Goal: Task Accomplishment & Management: Use online tool/utility

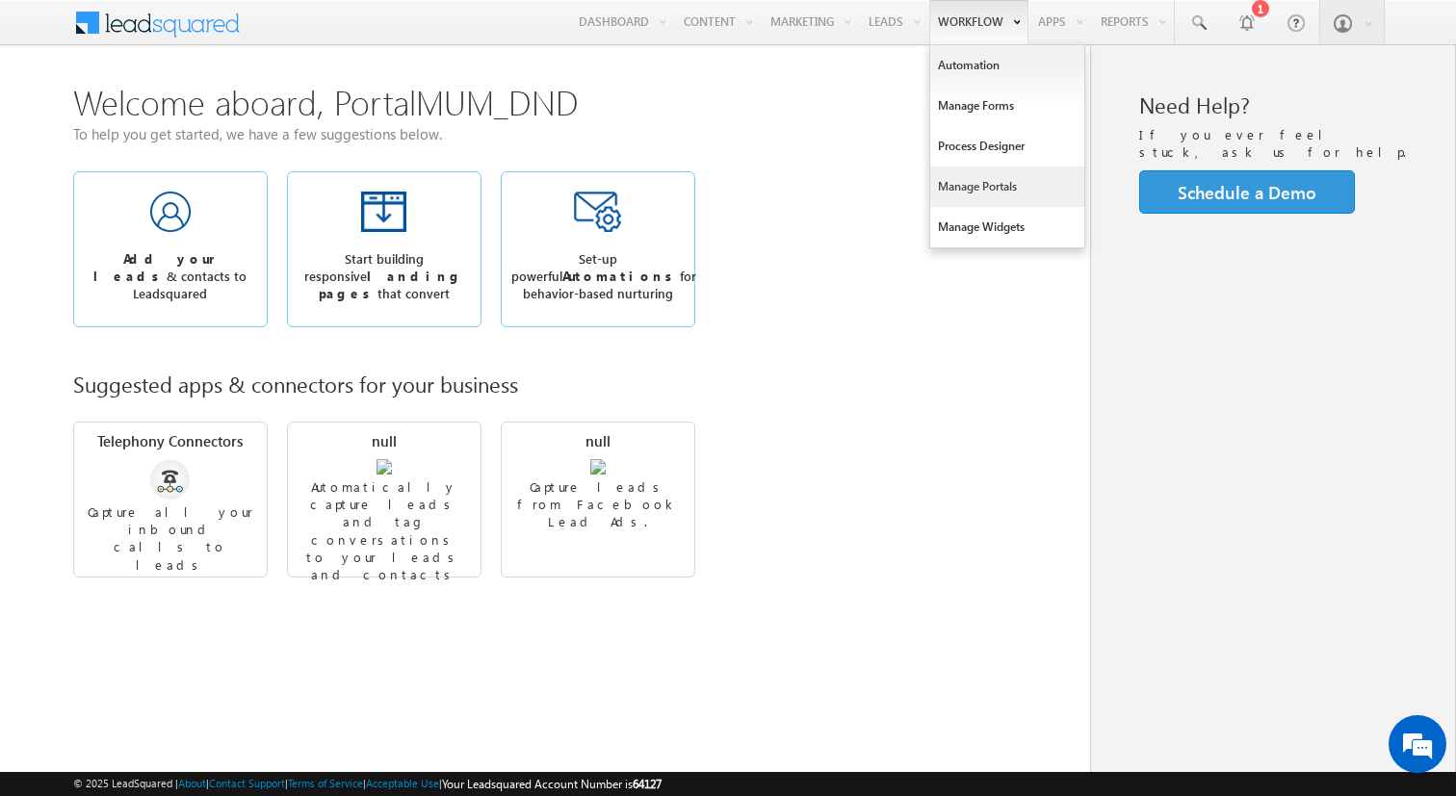
click at [955, 172] on link "Manage Portals" at bounding box center [1007, 187] width 154 height 40
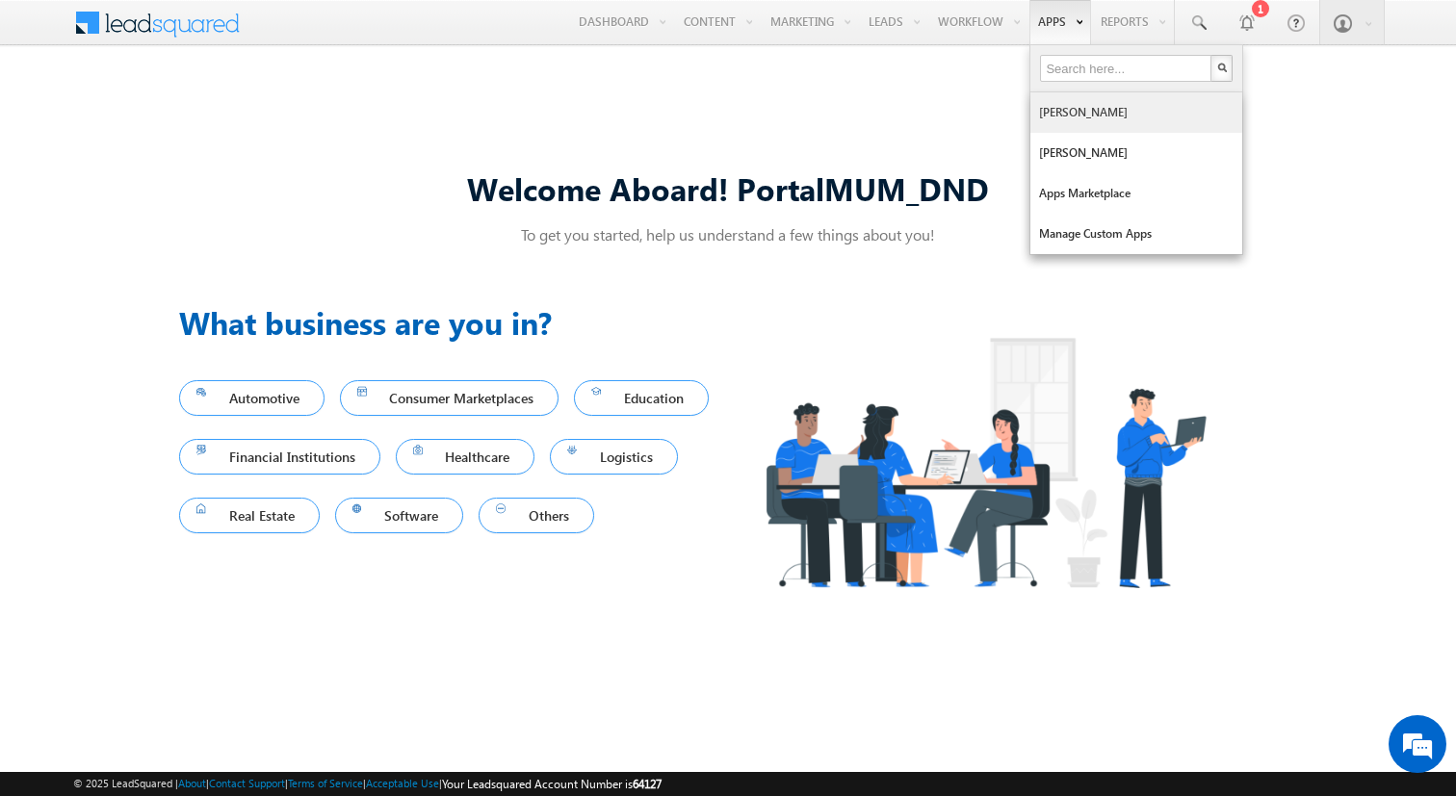
click at [1050, 117] on link "Mavis" at bounding box center [1136, 112] width 212 height 40
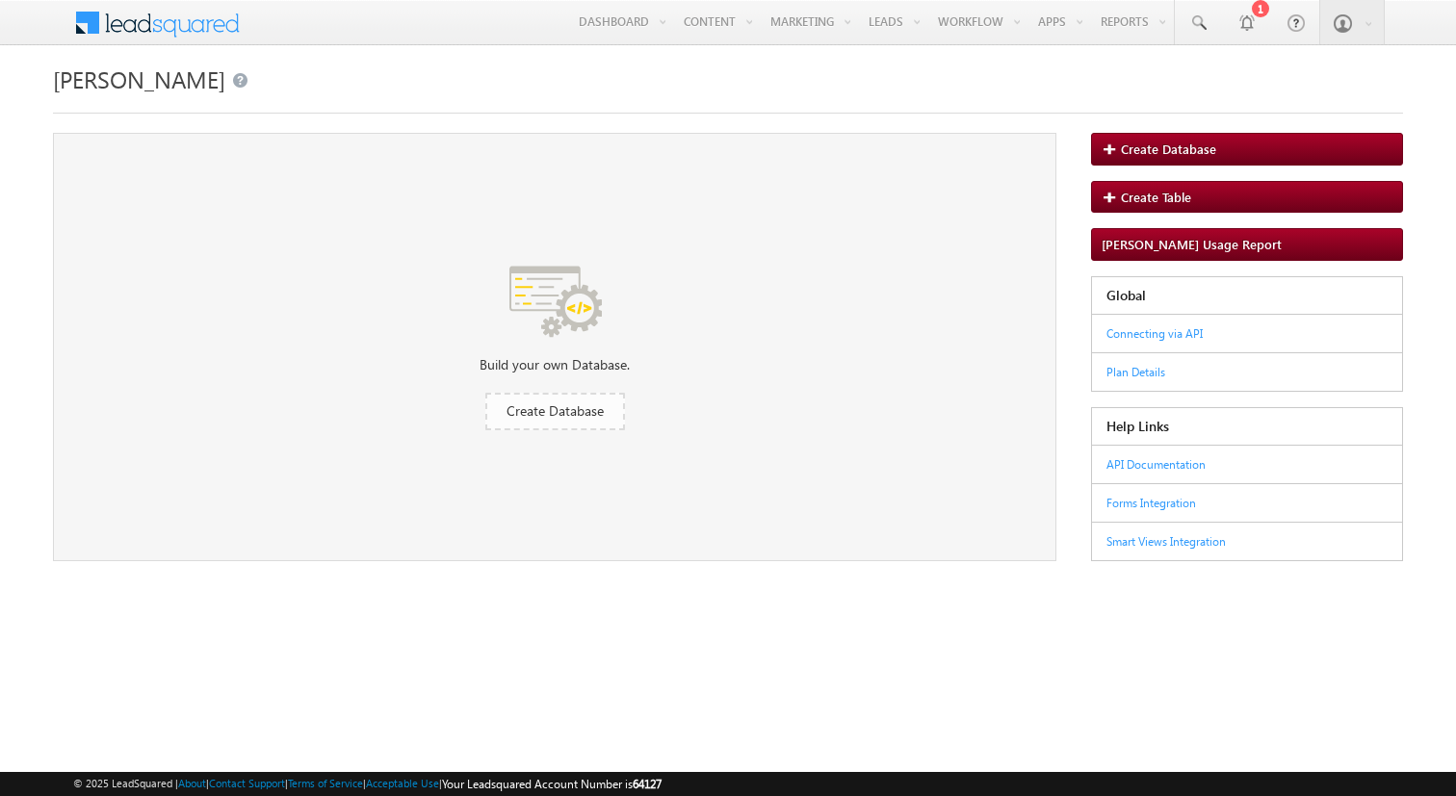
click at [532, 409] on span "Create Database" at bounding box center [554, 411] width 97 height 18
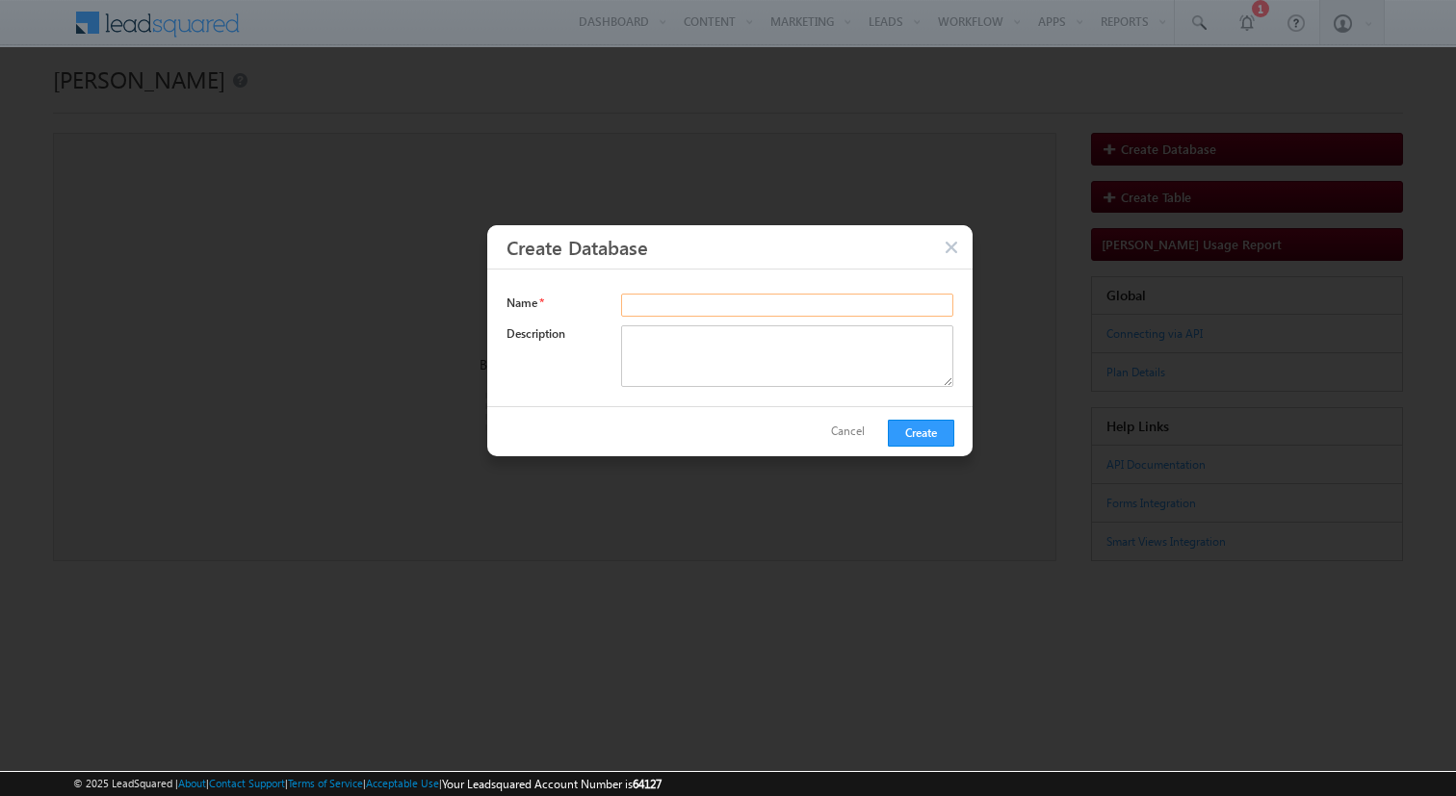
click at [670, 309] on input "text" at bounding box center [787, 305] width 332 height 23
type input "DND_Test"
click at [678, 376] on textarea at bounding box center [787, 356] width 332 height 62
type textarea "Test"
paste textarea "Test DB for API automation"
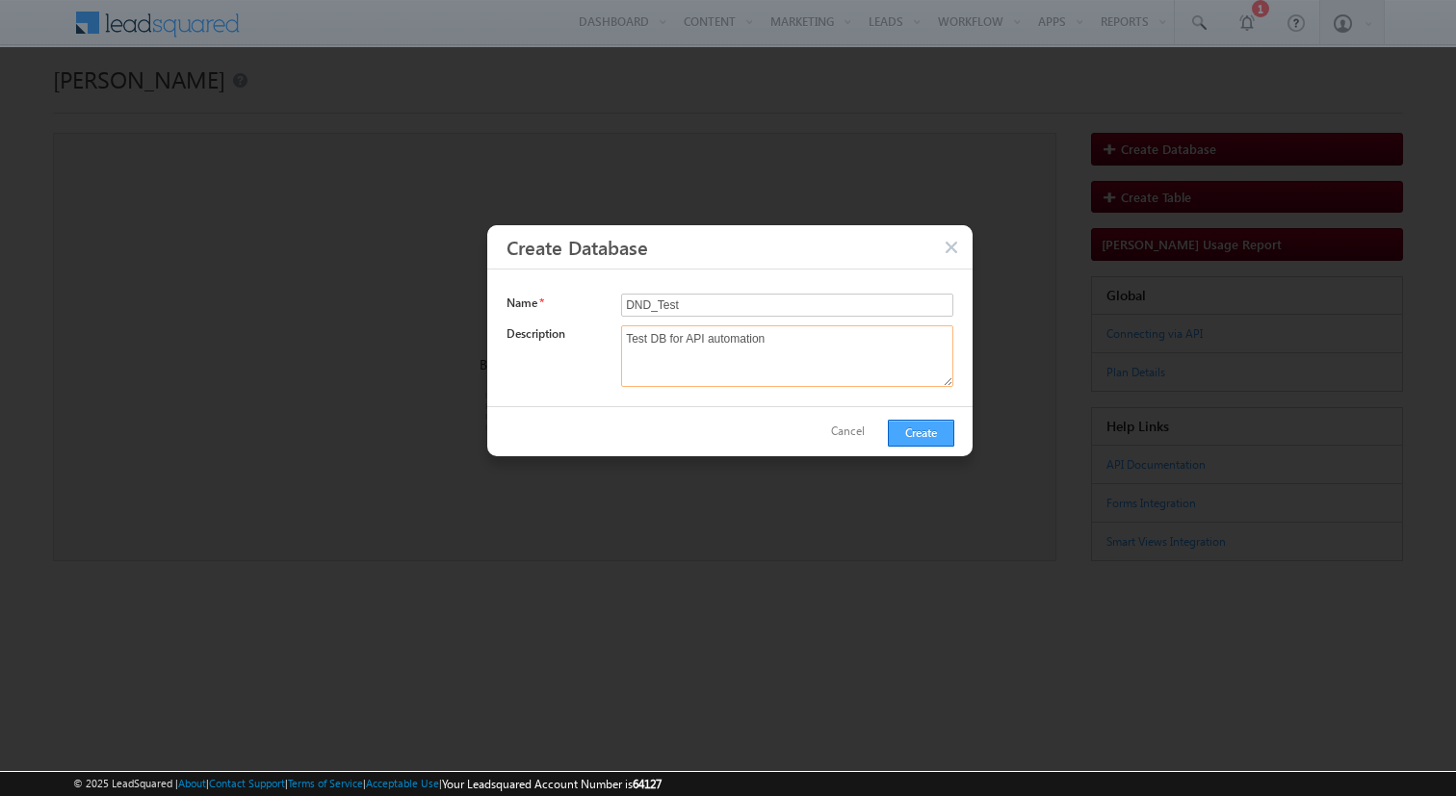
type textarea "Test DB for API automation"
click at [930, 440] on button "Create" at bounding box center [921, 433] width 66 height 27
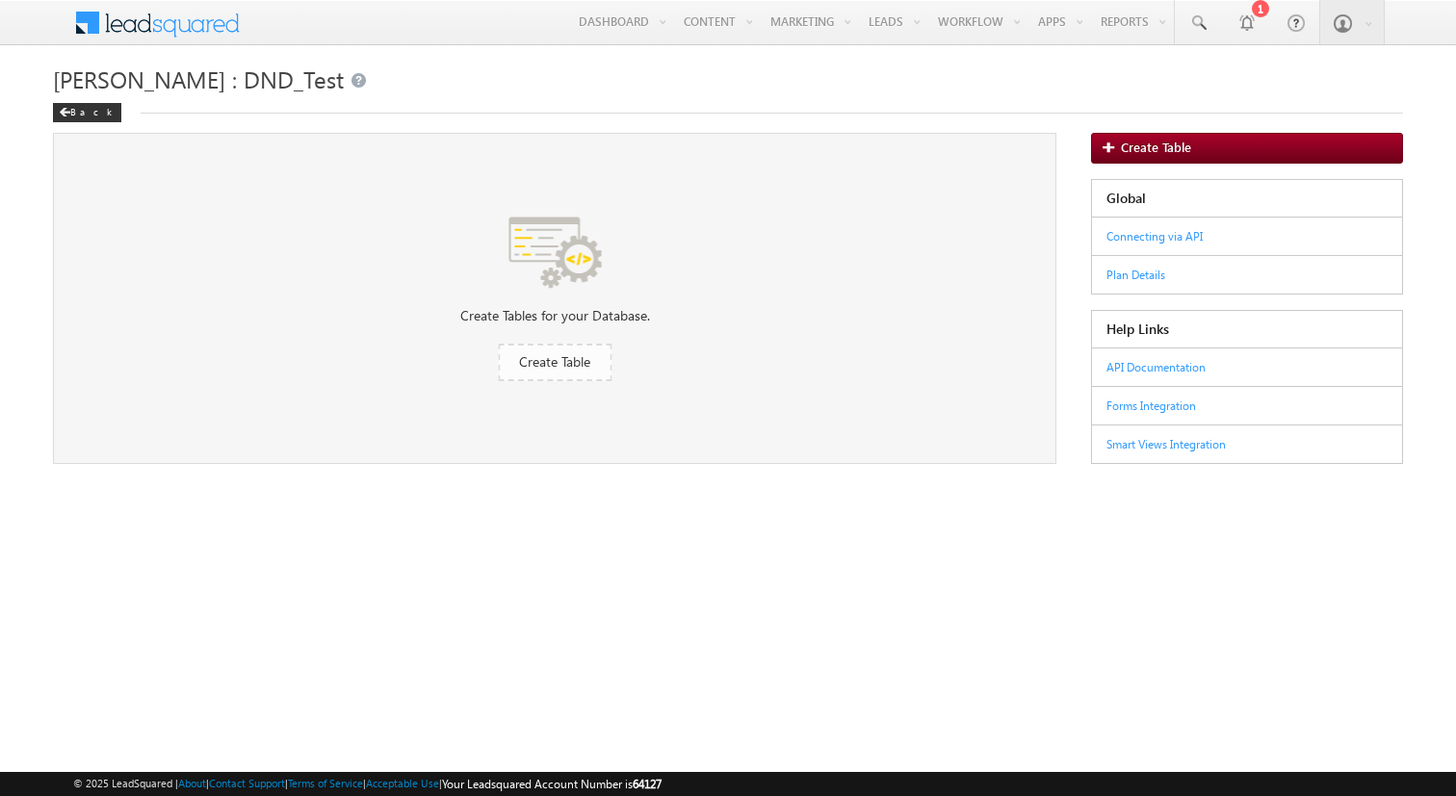
click at [556, 362] on span "Create Table" at bounding box center [554, 361] width 71 height 18
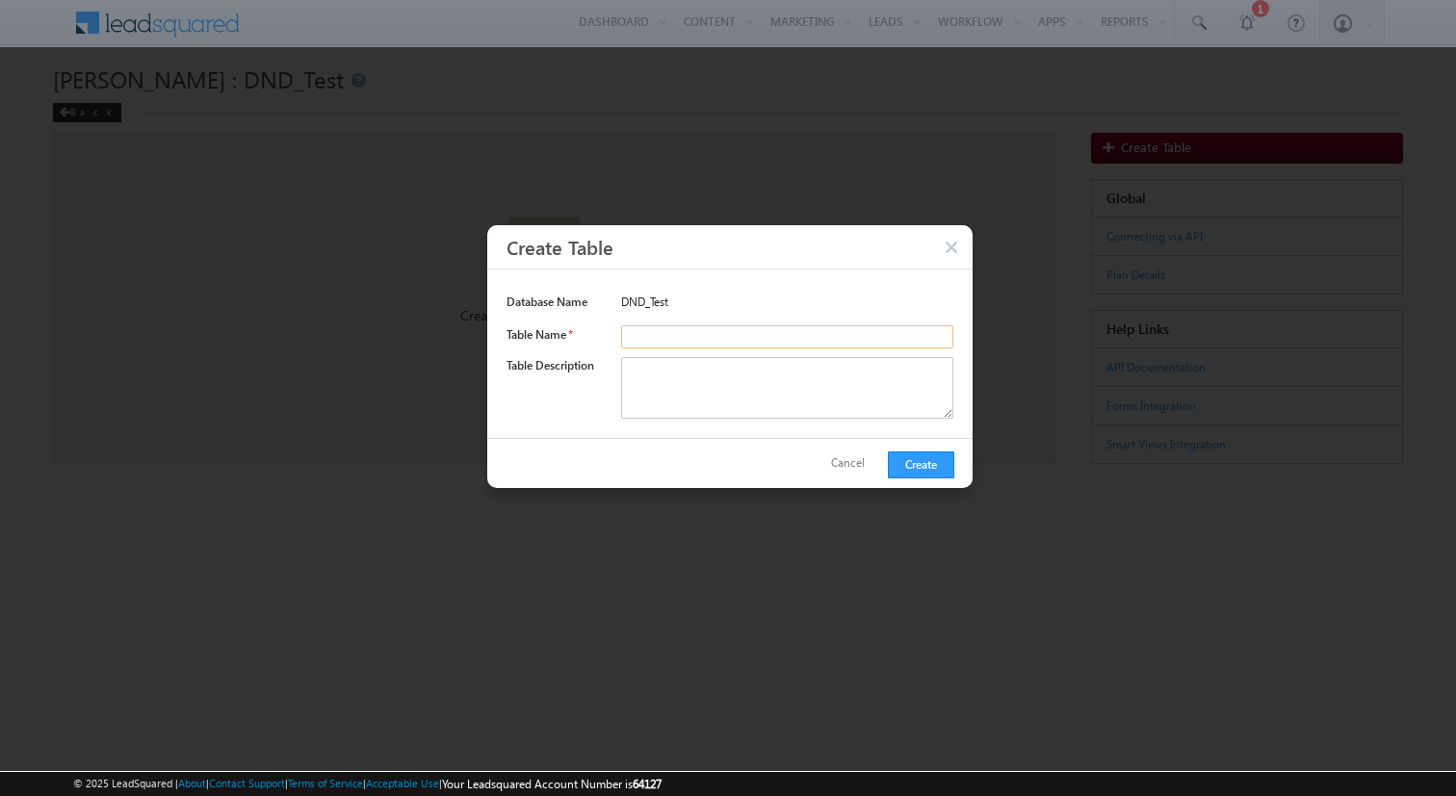
click at [696, 335] on input "text" at bounding box center [787, 336] width 332 height 23
paste input "Table_Test"
type input "Table_Test"
click at [669, 379] on textarea at bounding box center [787, 388] width 332 height 62
paste textarea "Table_Test"
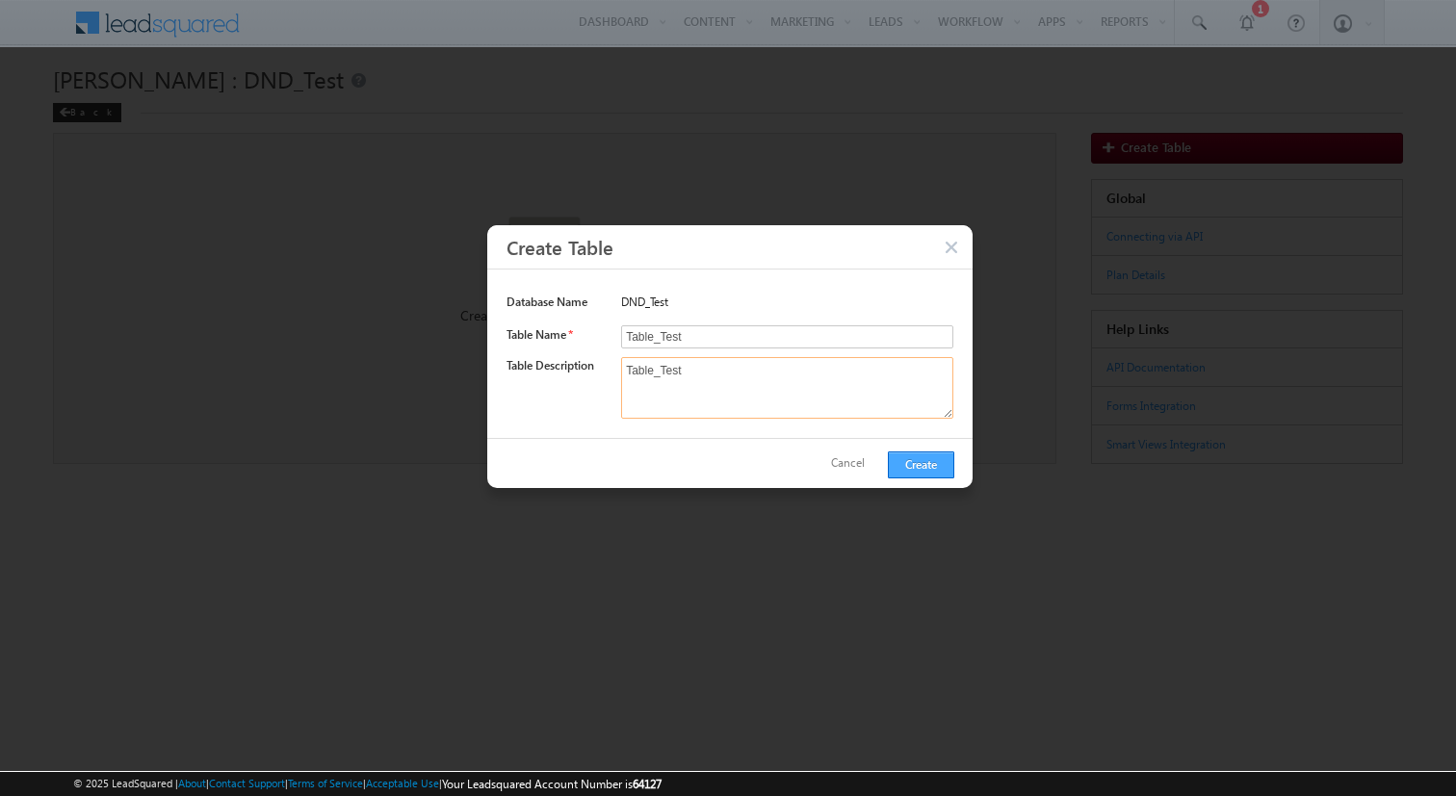
type textarea "Table_Test"
click at [944, 466] on button "Create" at bounding box center [921, 465] width 66 height 27
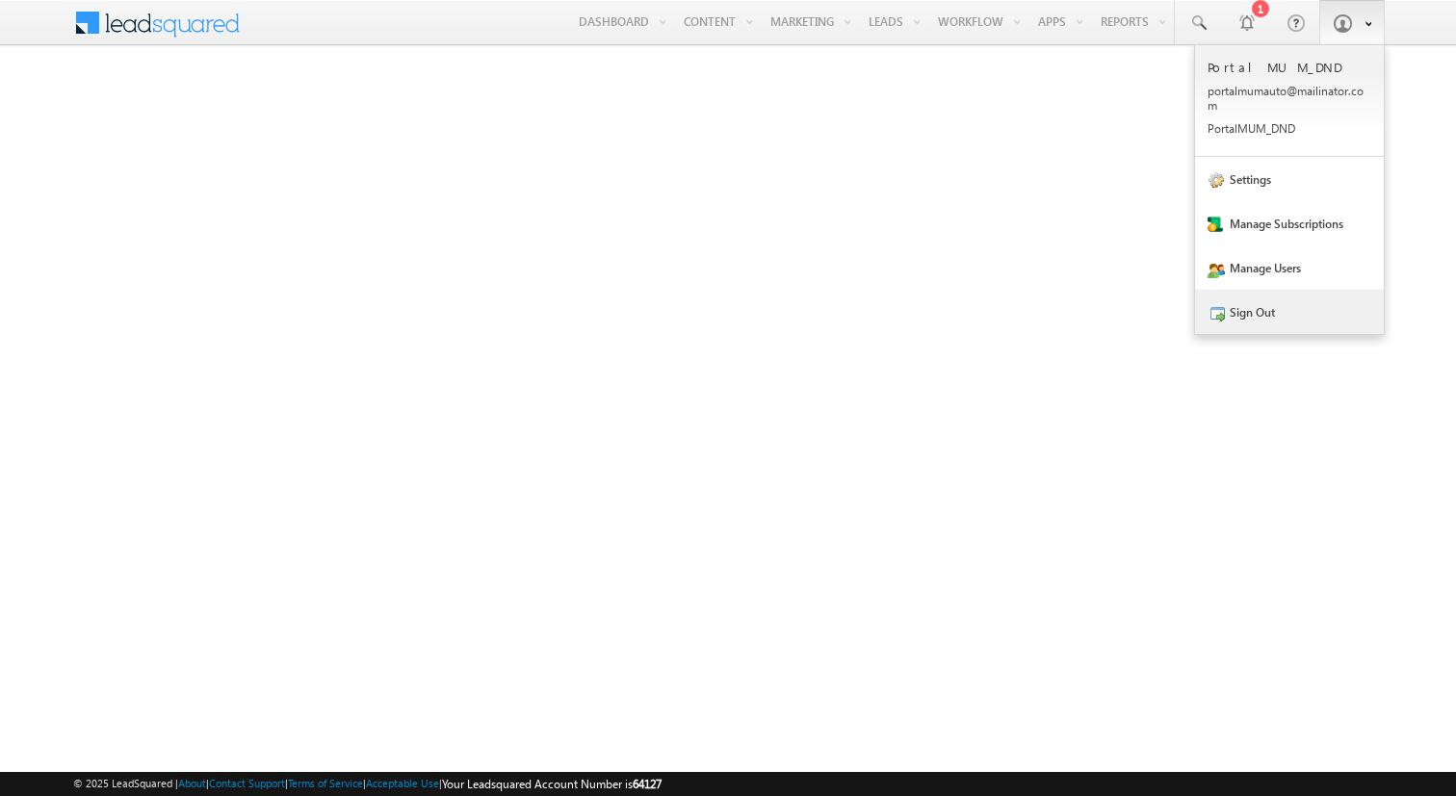
click at [1268, 317] on link "Sign Out" at bounding box center [1289, 312] width 189 height 44
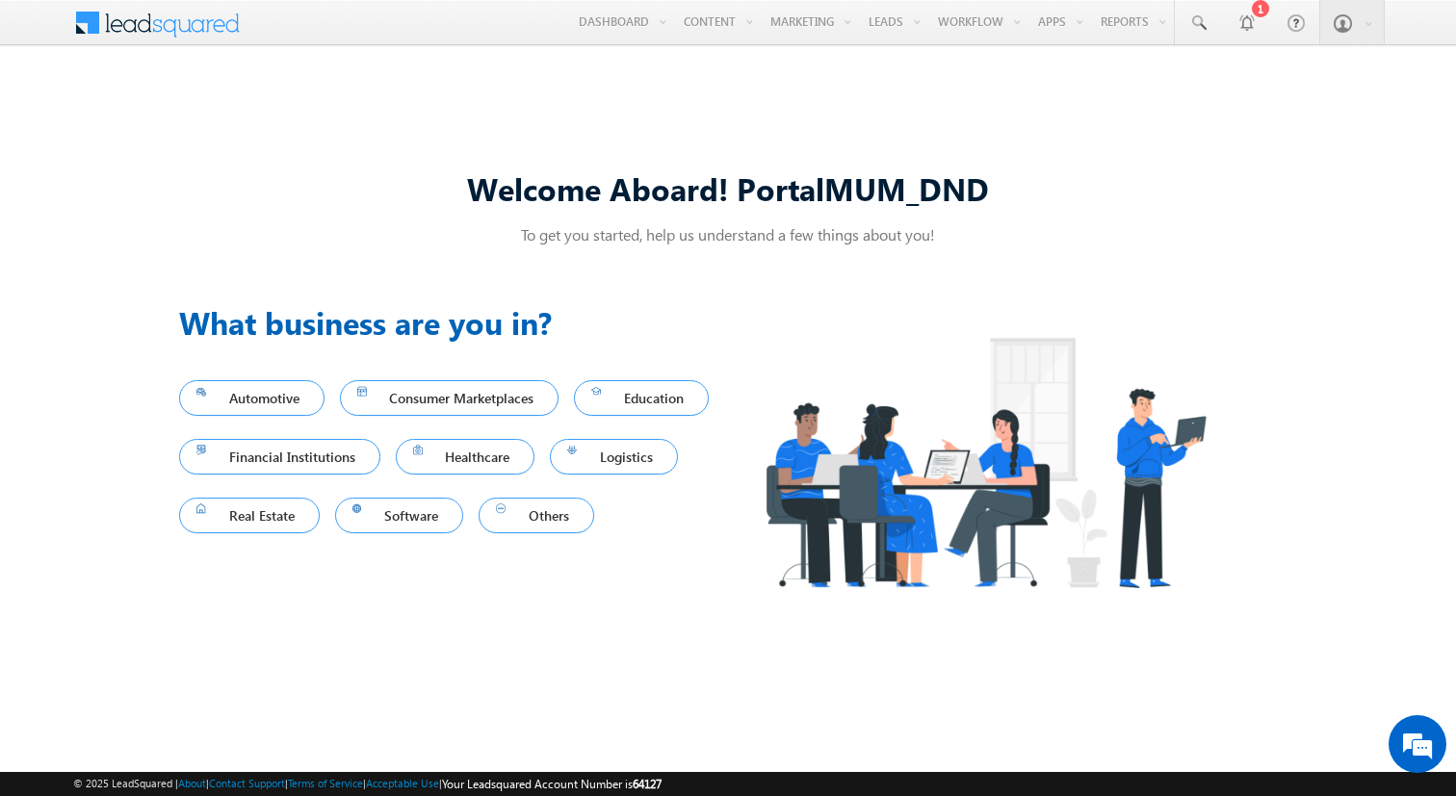
click at [564, 188] on div "Welcome Aboard! PortalMUM_DND" at bounding box center [728, 188] width 1098 height 41
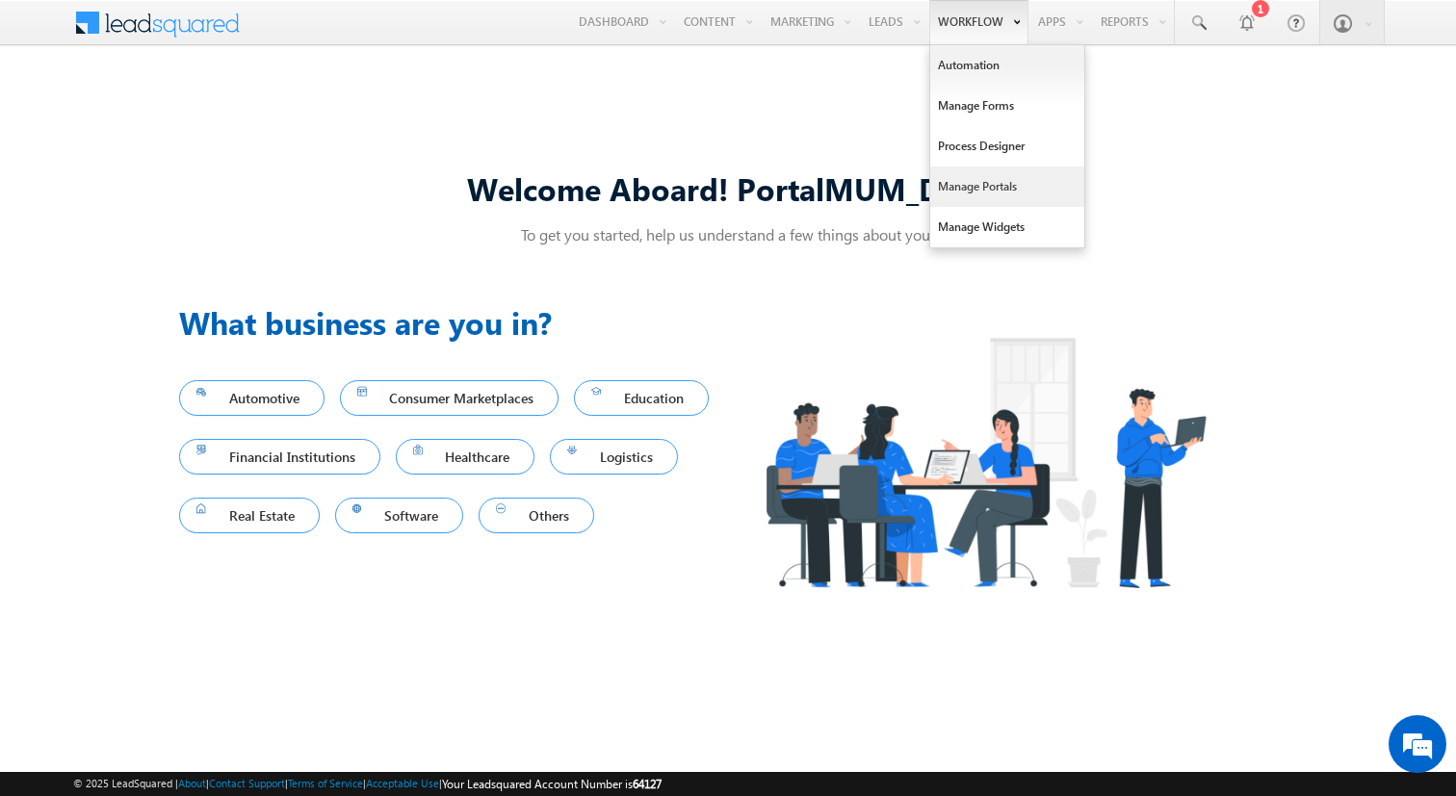
click at [967, 184] on link "Manage Portals" at bounding box center [1007, 187] width 154 height 40
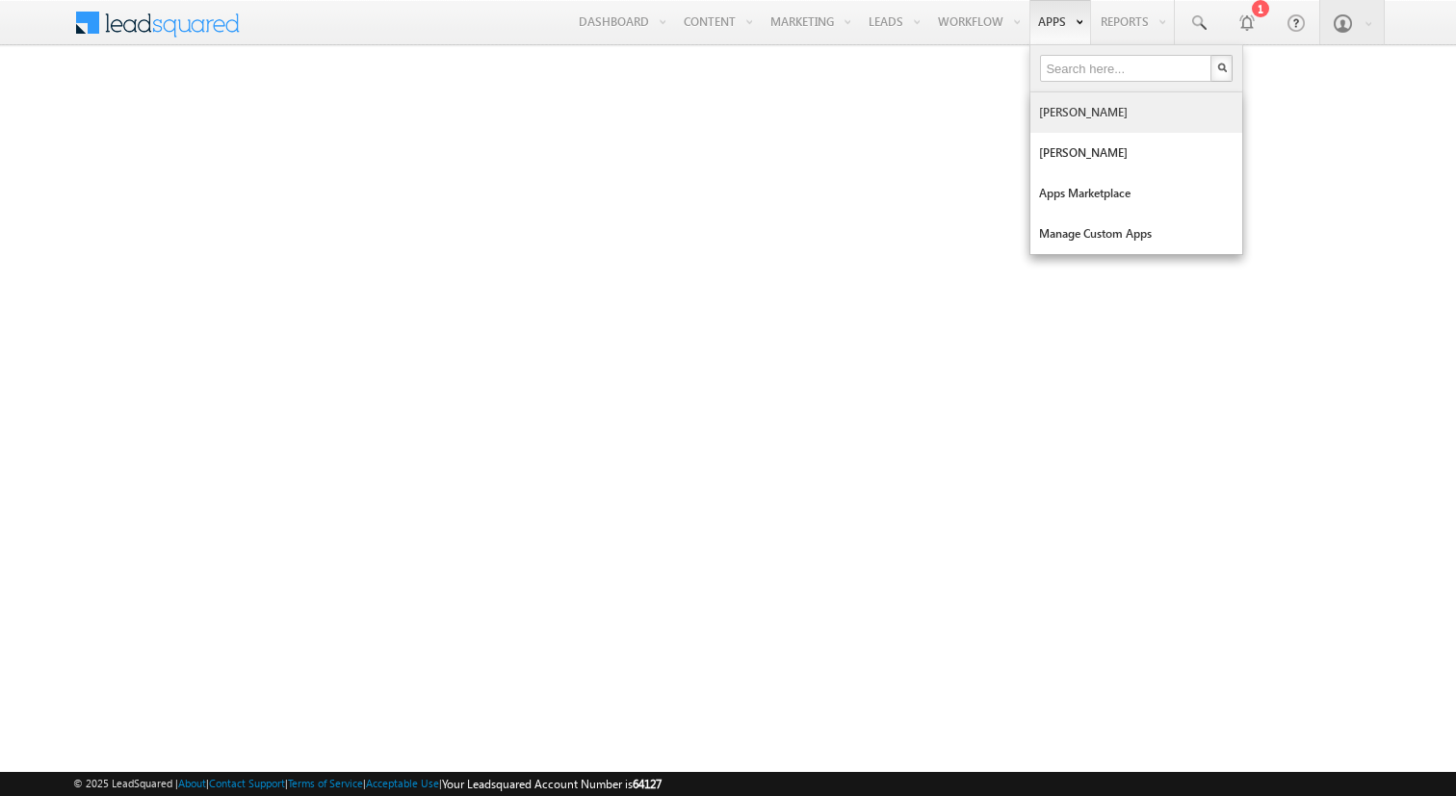
click at [1047, 103] on link "[PERSON_NAME]" at bounding box center [1136, 112] width 212 height 40
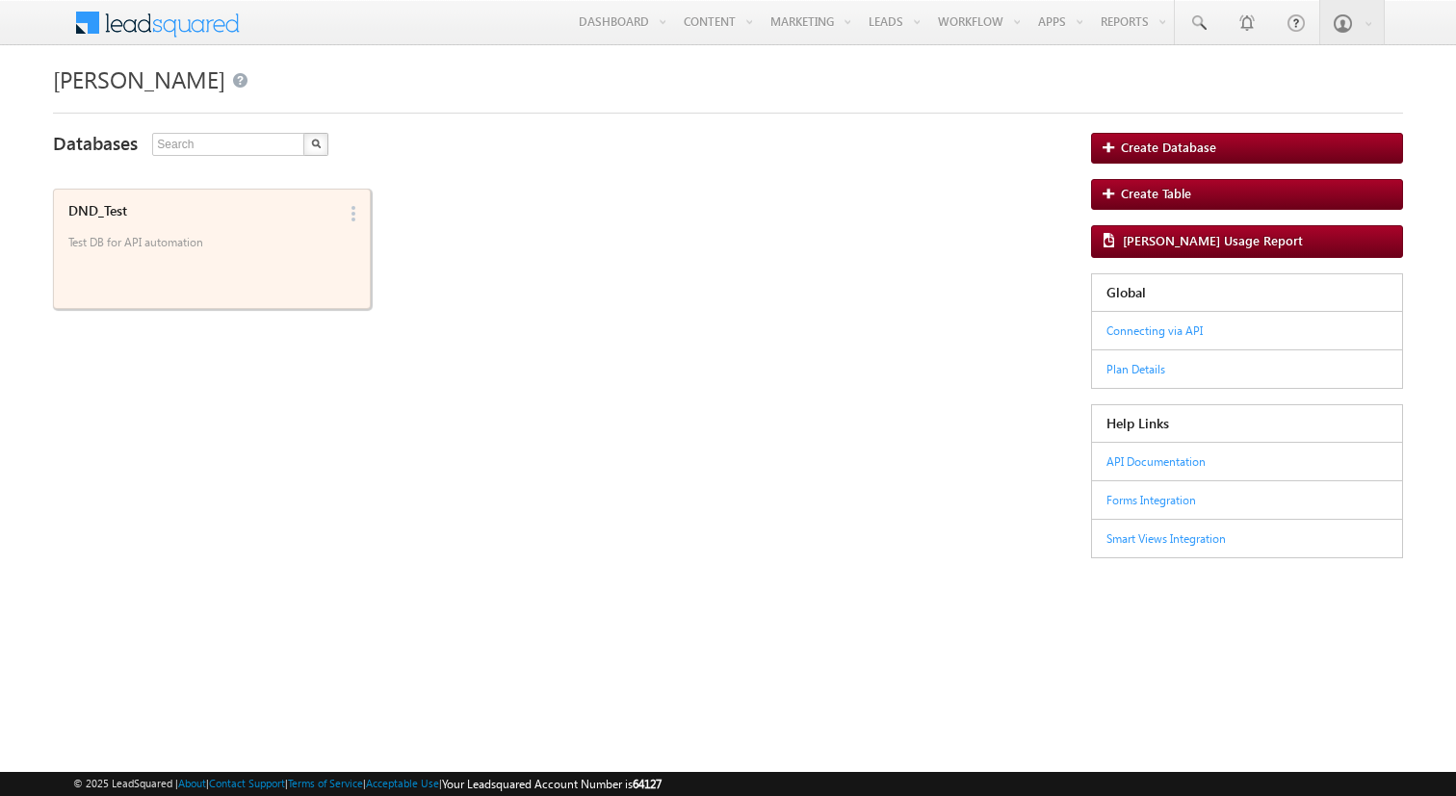
click at [226, 246] on p "Test DB for API automation" at bounding box center [202, 249] width 268 height 29
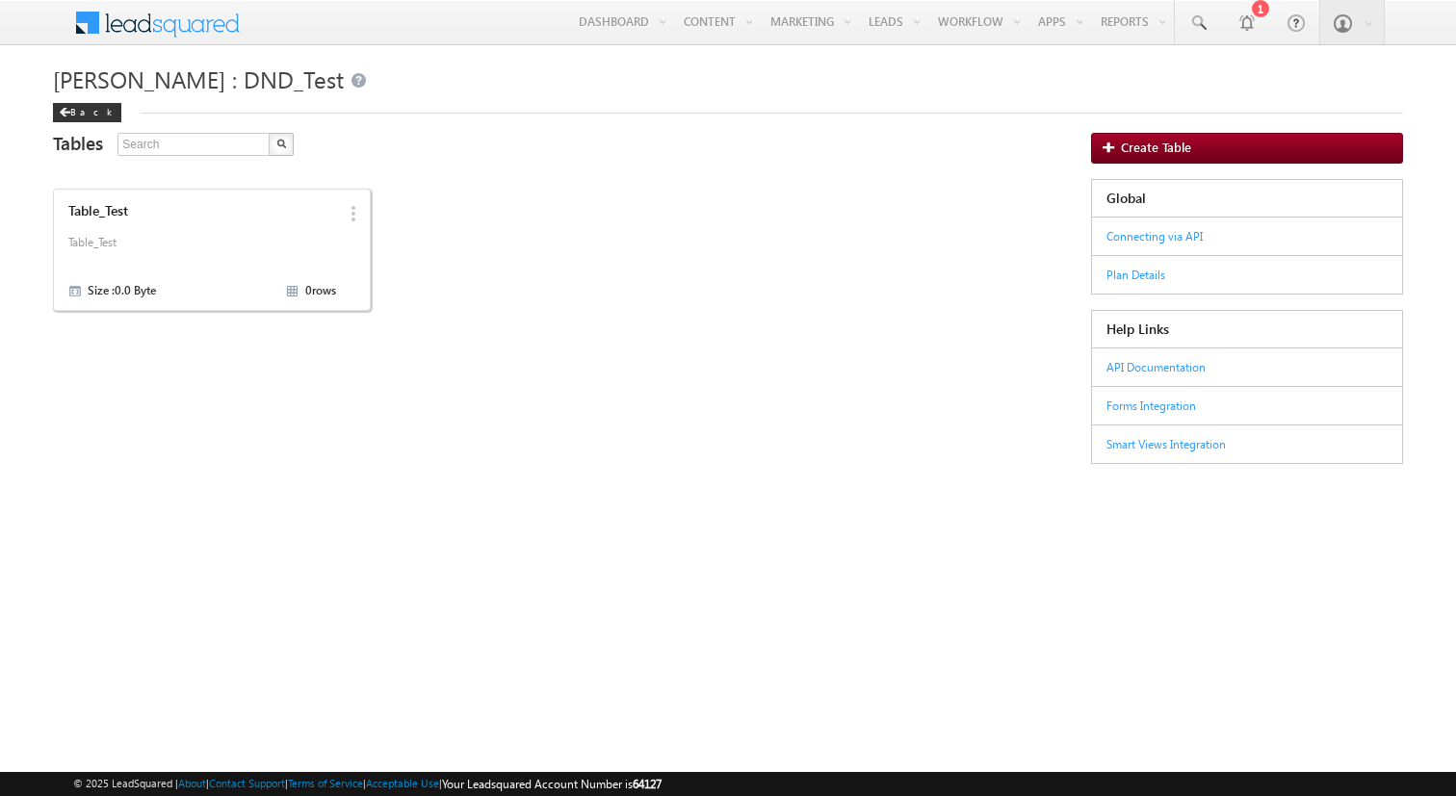
click at [226, 246] on p "Table_Test" at bounding box center [202, 249] width 268 height 29
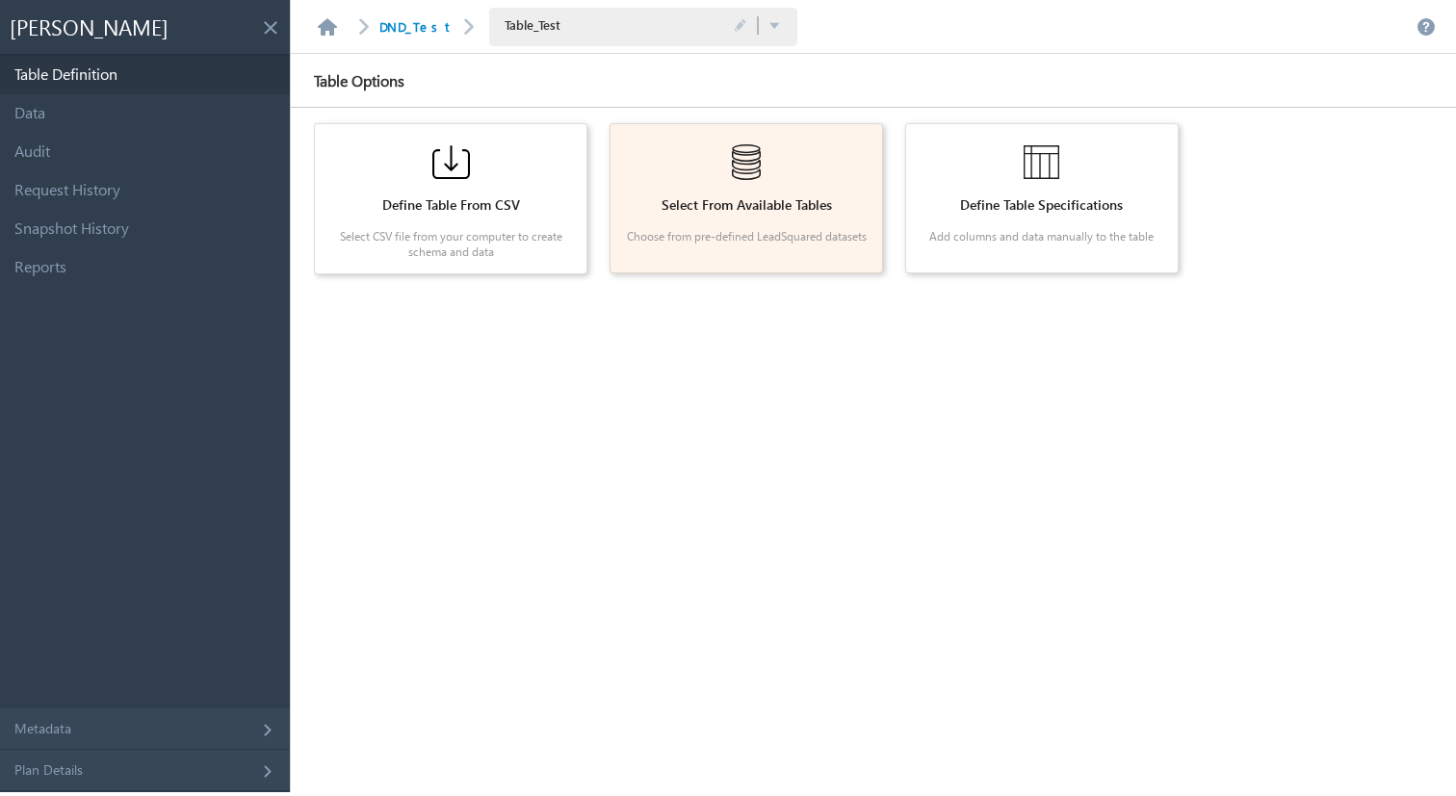
click at [785, 195] on div "Select From Available Tables Choose from pre-defined LeadSquared datasets" at bounding box center [746, 198] width 256 height 133
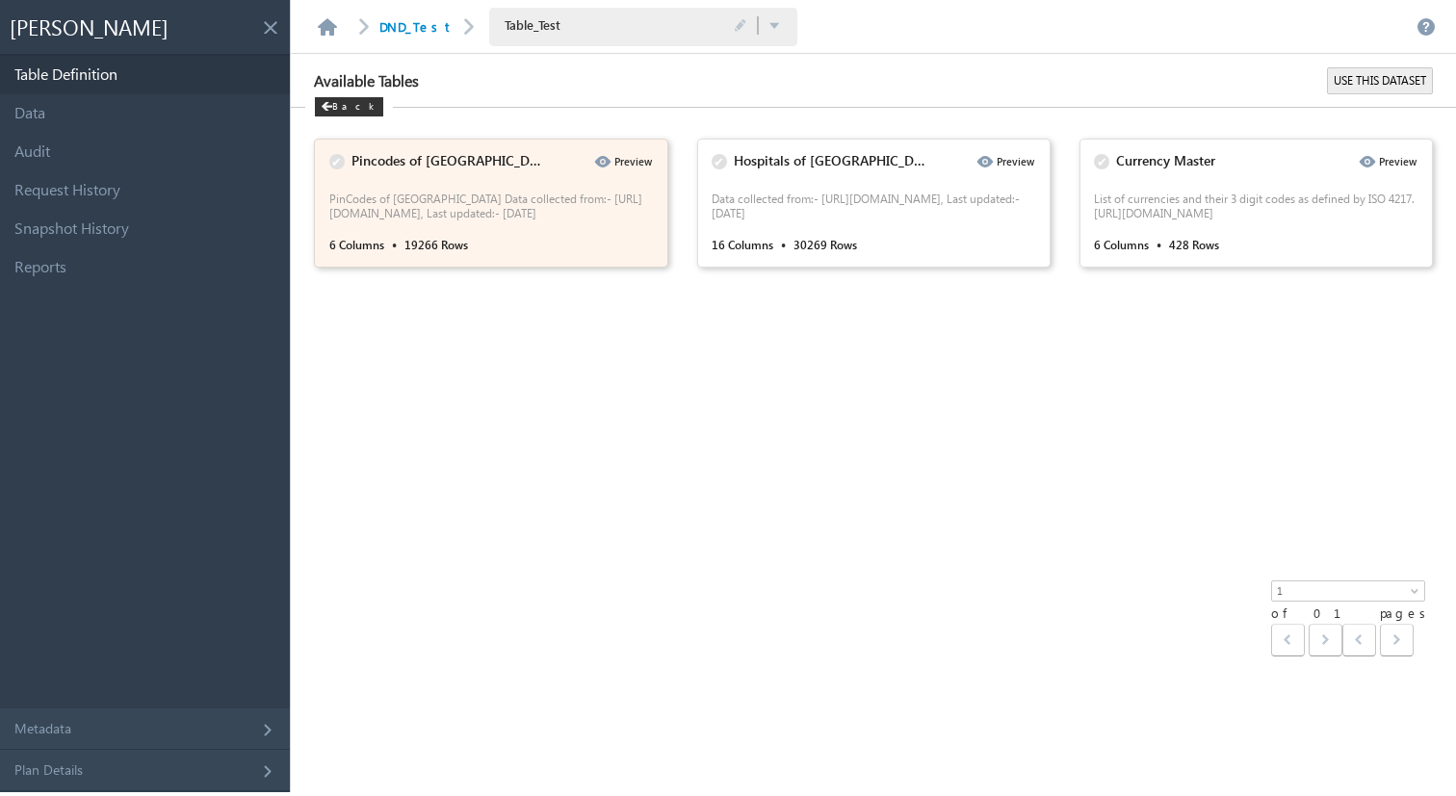
click at [567, 200] on p "PinCodes of India Data collected from:- https://data.gov.in/, Last updated:- 19…" at bounding box center [494, 207] width 330 height 30
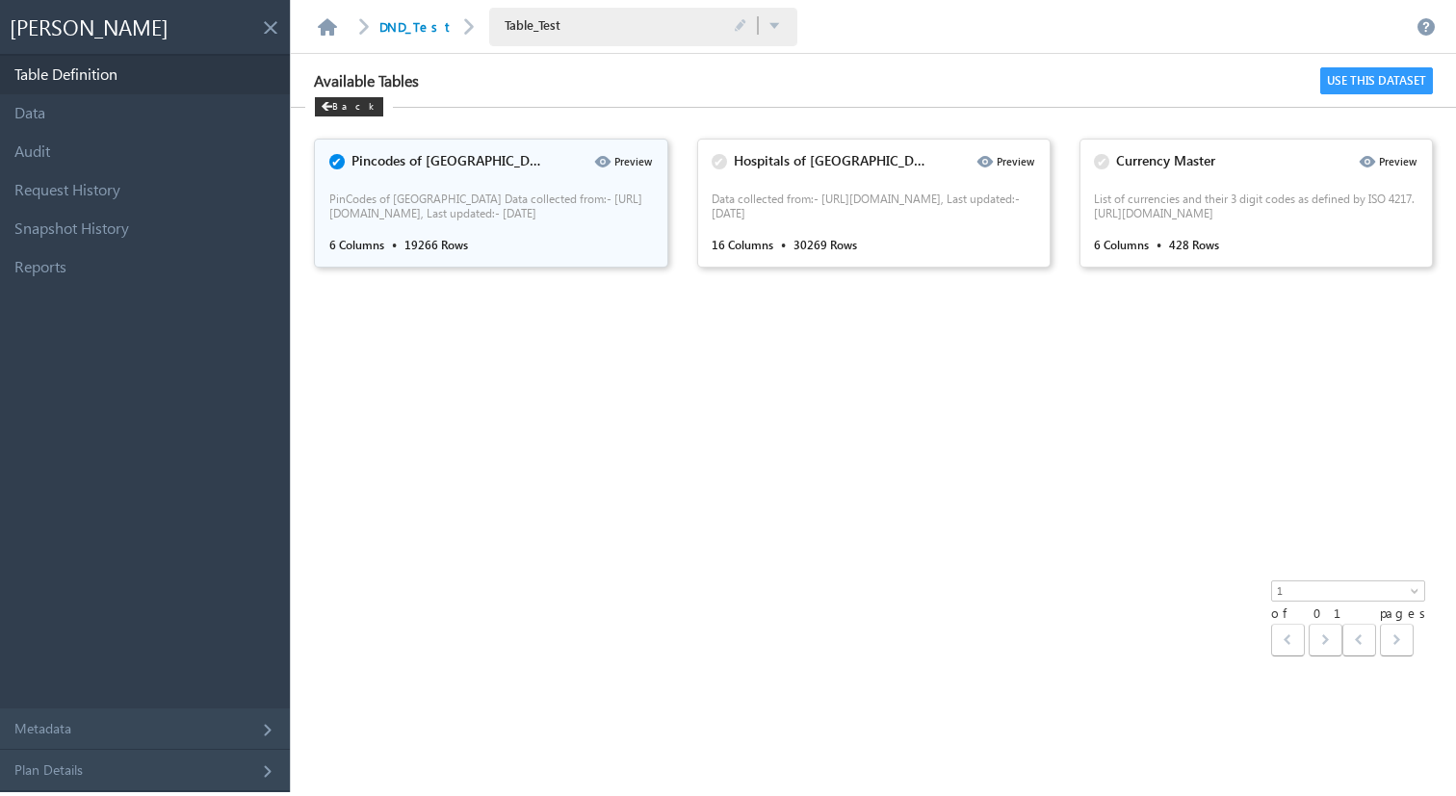
click at [1358, 81] on button "USE THIS DATASET" at bounding box center [1376, 80] width 113 height 27
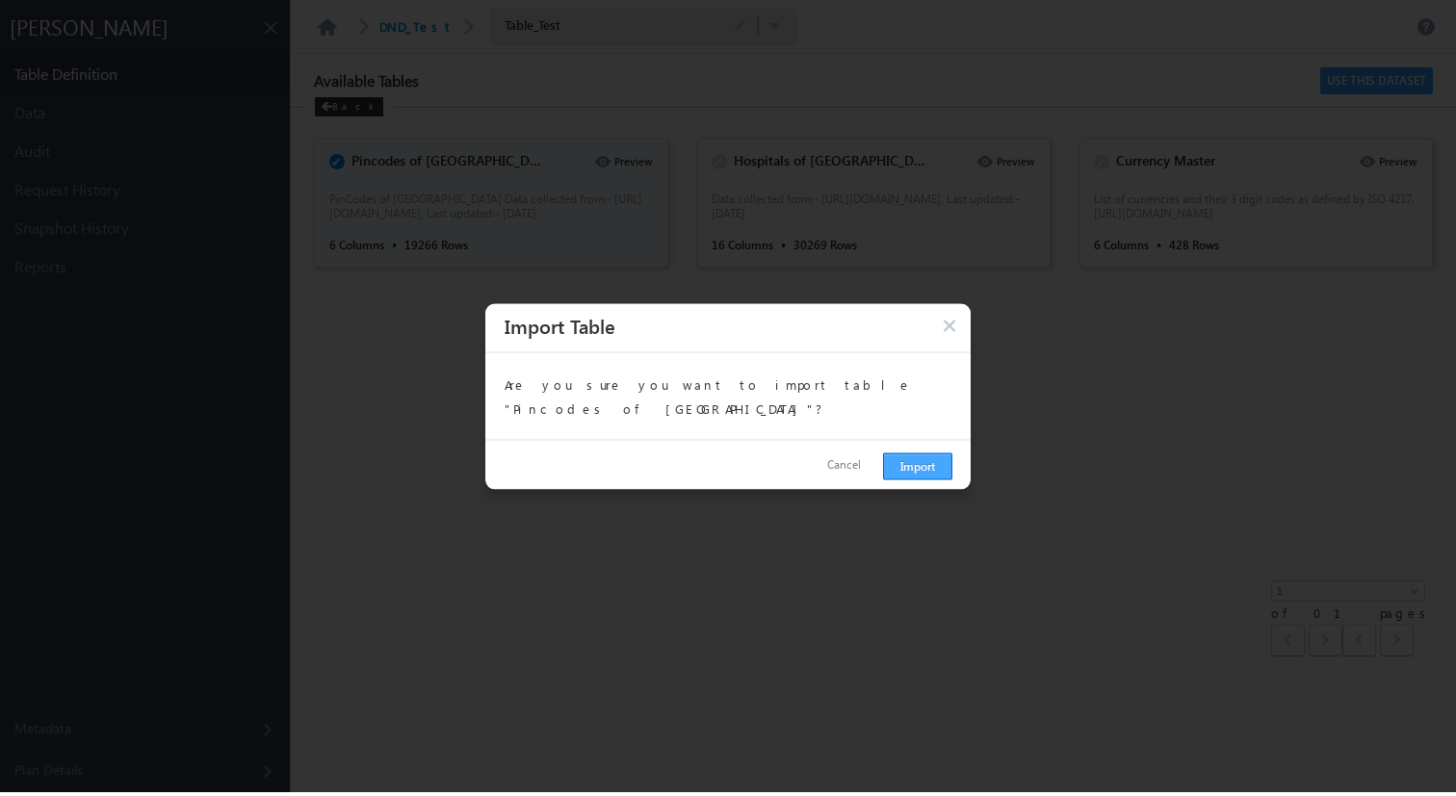
click at [908, 453] on button "Import" at bounding box center [917, 466] width 69 height 27
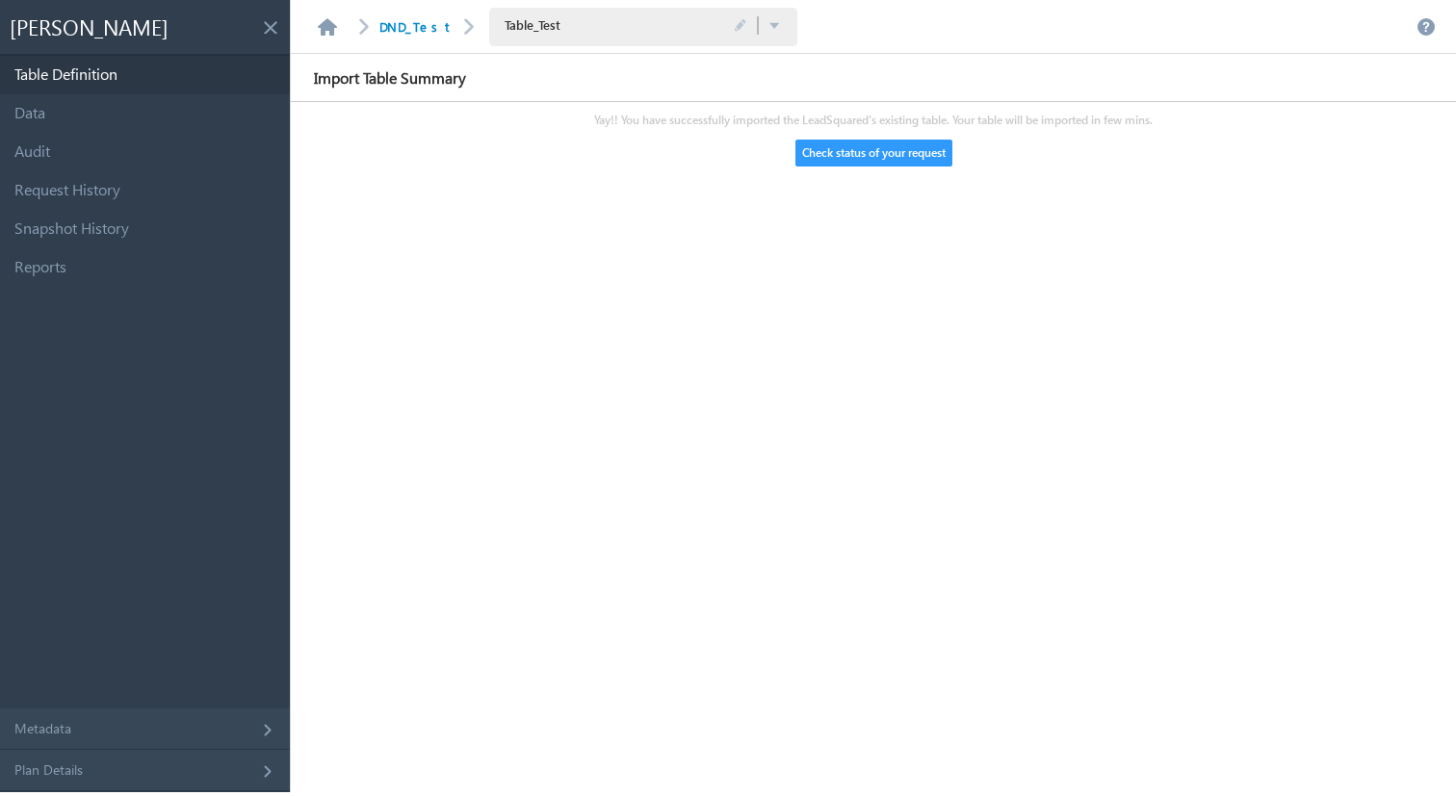
click at [852, 160] on button "Check status of your request" at bounding box center [873, 153] width 157 height 27
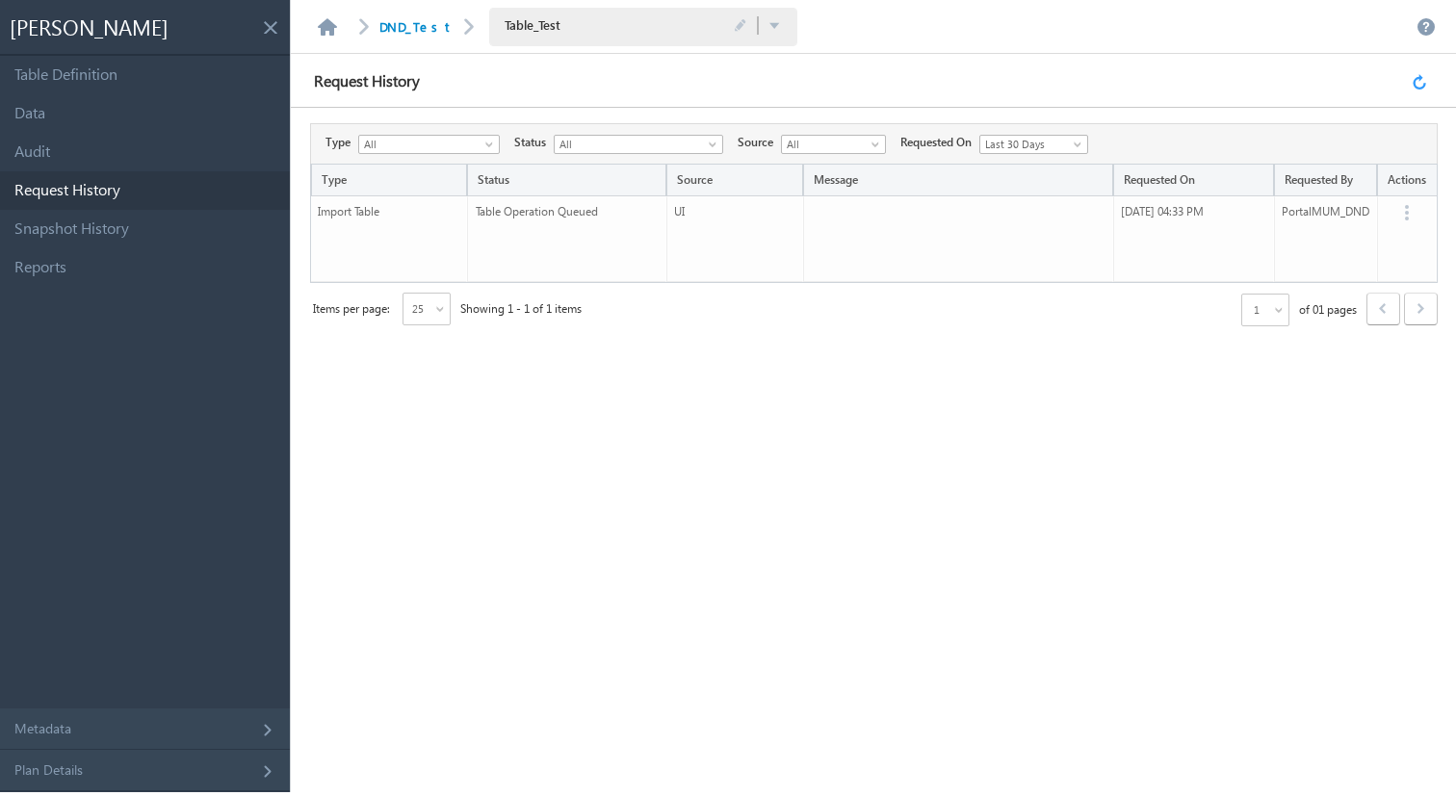
click at [1425, 86] on link at bounding box center [1422, 80] width 21 height 17
click at [61, 82] on link "Table Definition" at bounding box center [145, 75] width 290 height 39
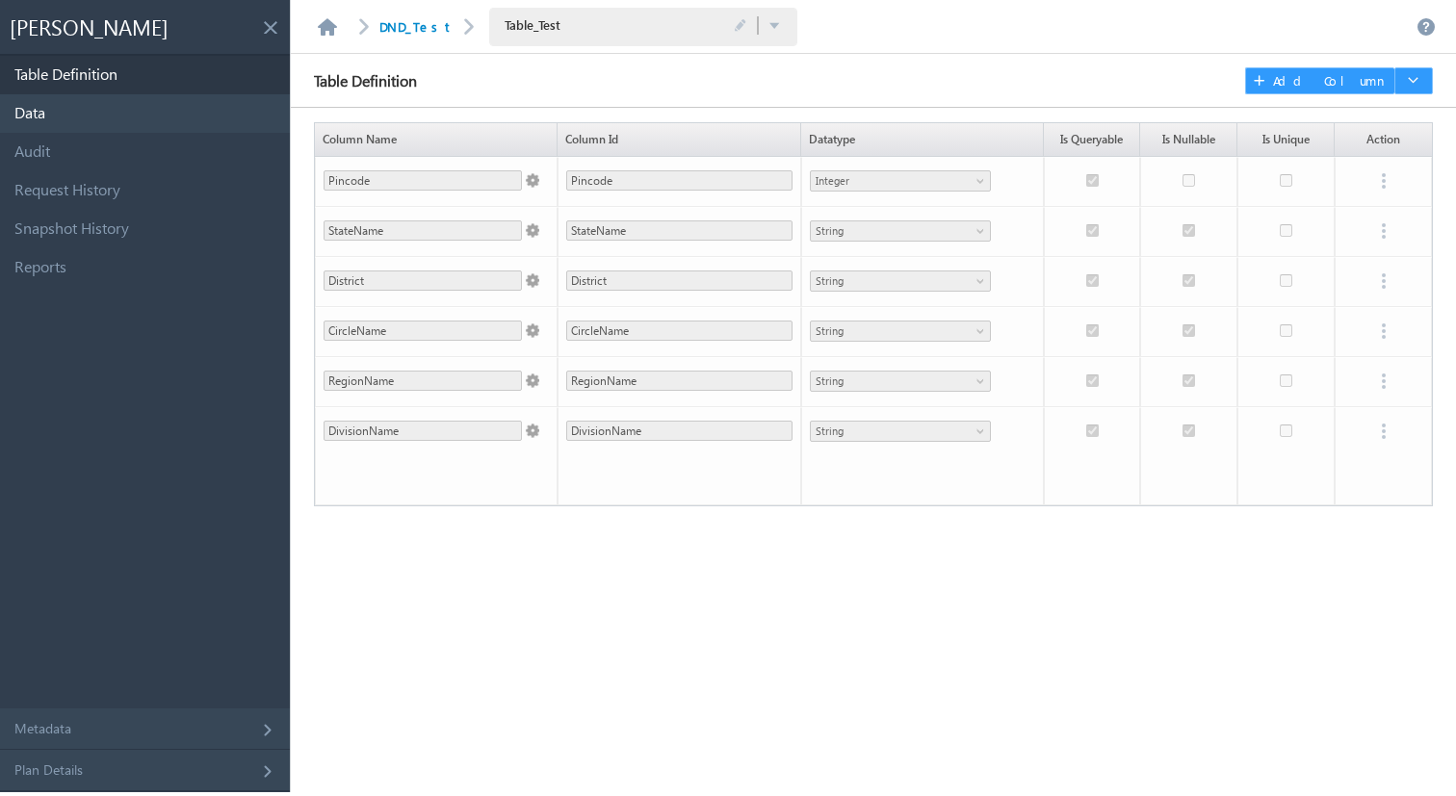
click at [69, 108] on link "Data" at bounding box center [145, 113] width 290 height 39
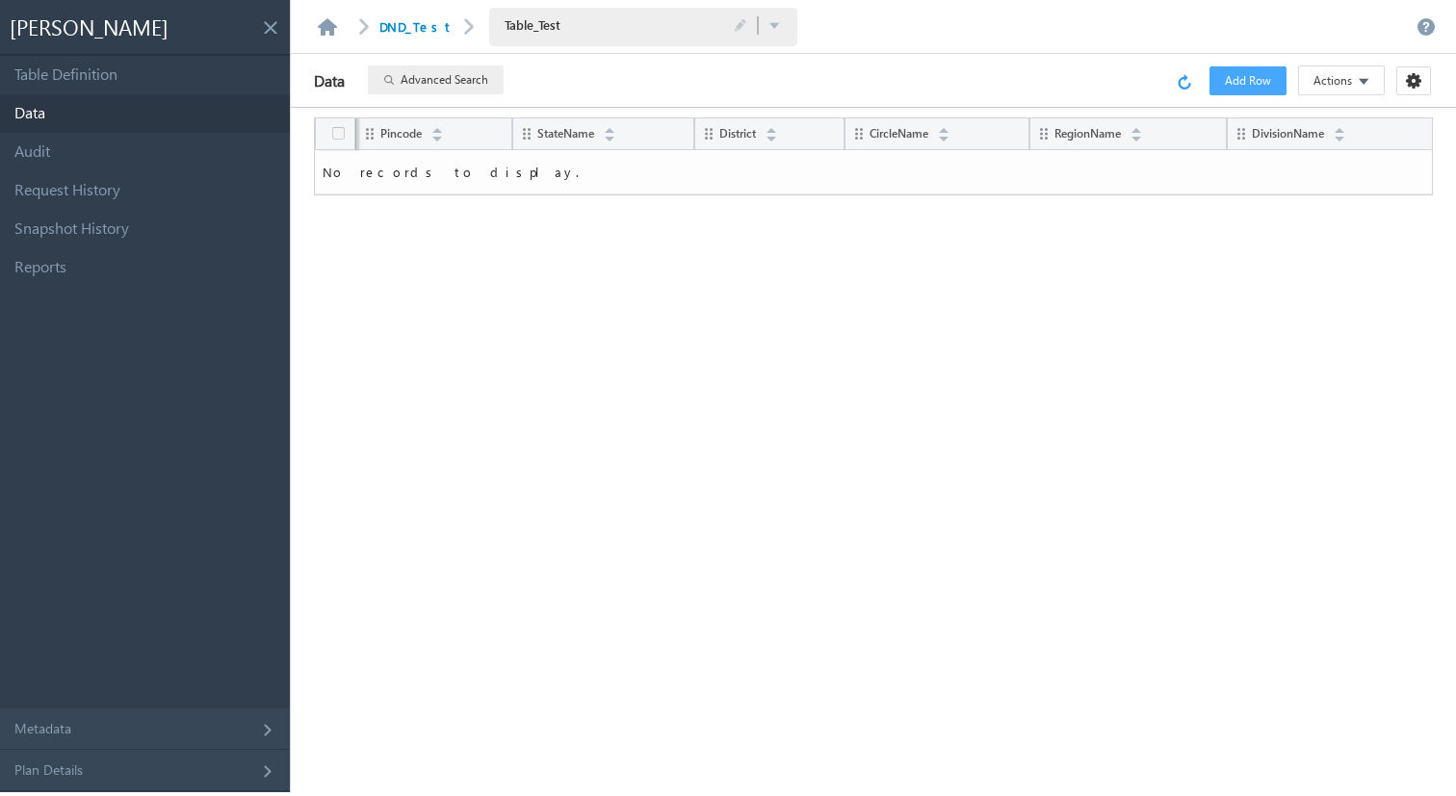
click at [1182, 83] on link at bounding box center [1187, 80] width 21 height 17
click at [67, 87] on link "Table Definition" at bounding box center [145, 75] width 290 height 39
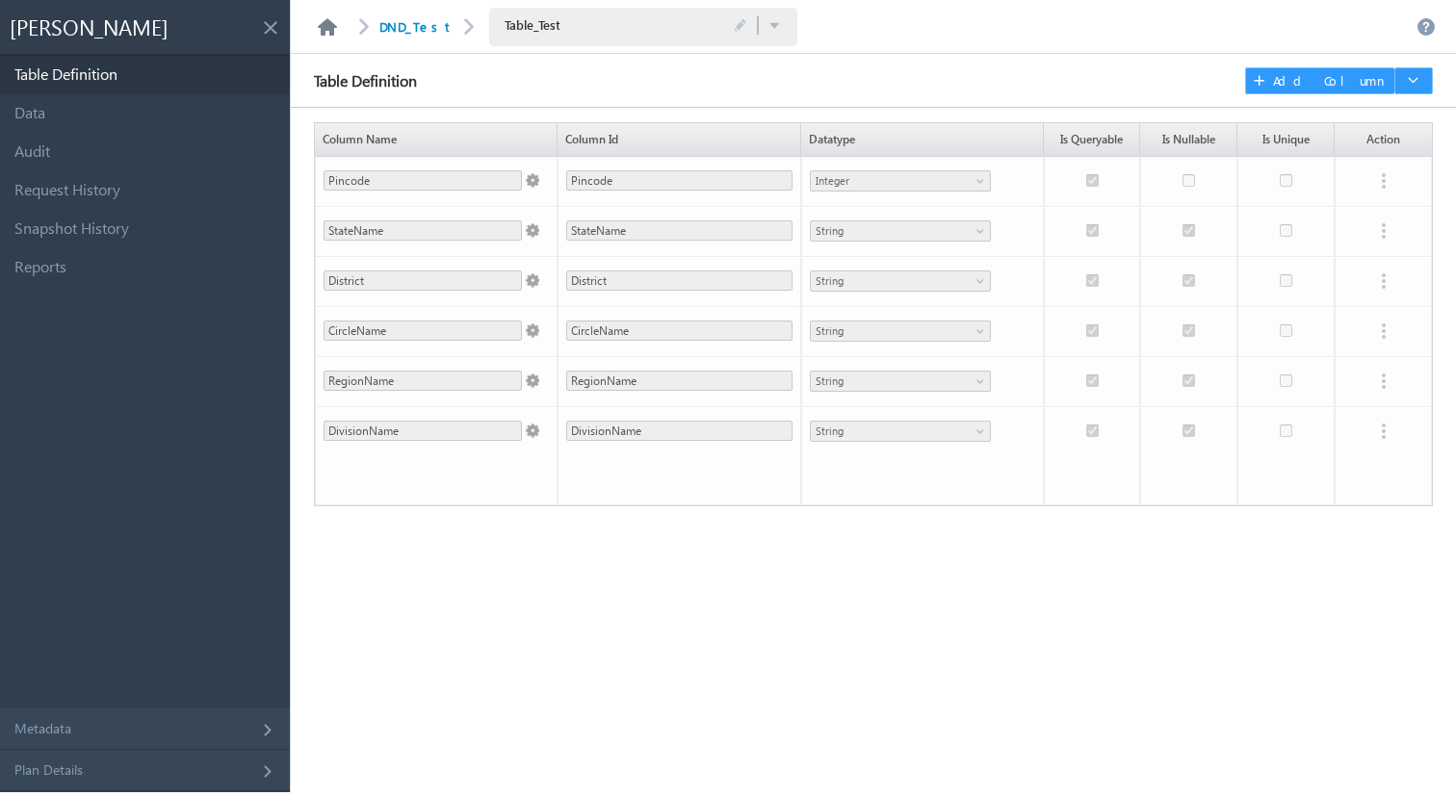
click at [332, 28] on link at bounding box center [327, 26] width 23 height 17
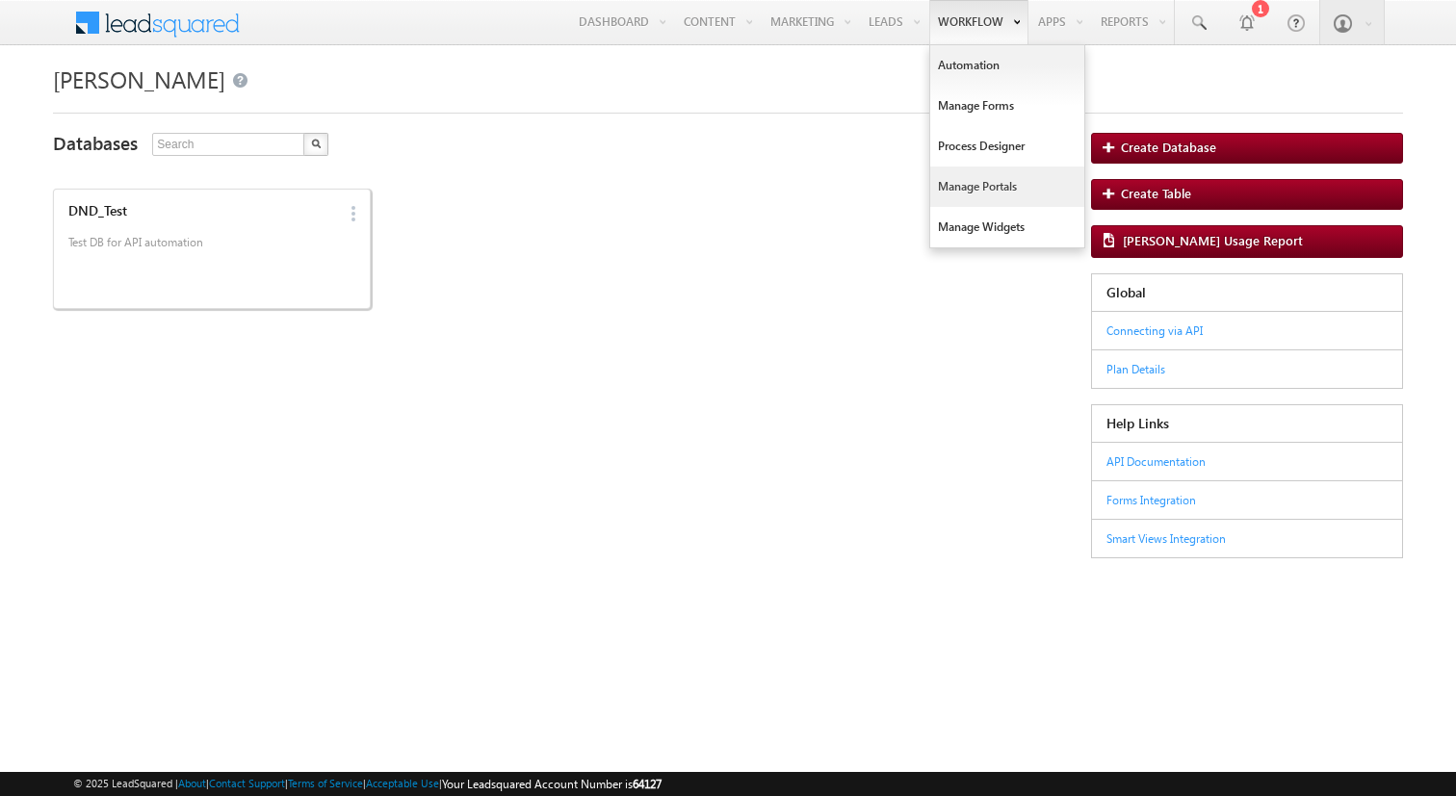
click at [959, 199] on link "Manage Portals" at bounding box center [1007, 187] width 154 height 40
